Goal: Transaction & Acquisition: Purchase product/service

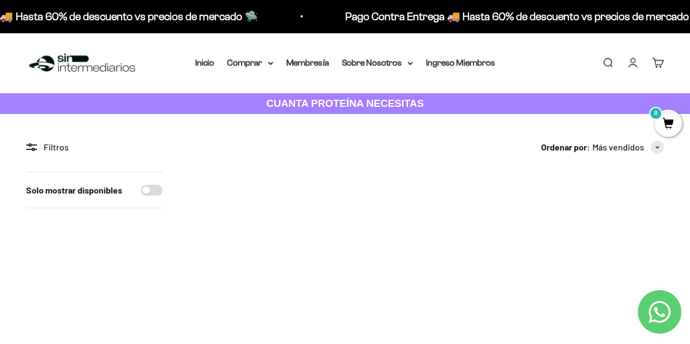
click at [229, 204] on img at bounding box center [264, 247] width 150 height 150
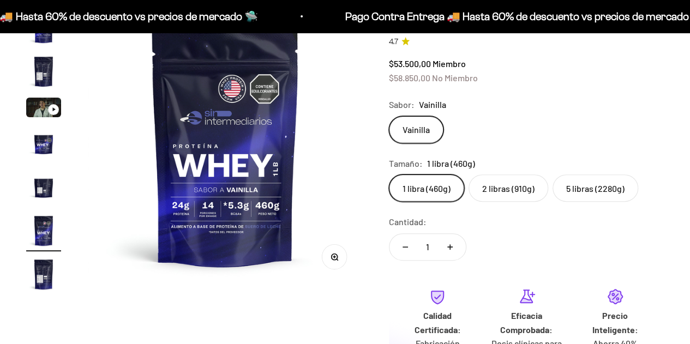
scroll to position [88, 0]
